Goal: Information Seeking & Learning: Understand process/instructions

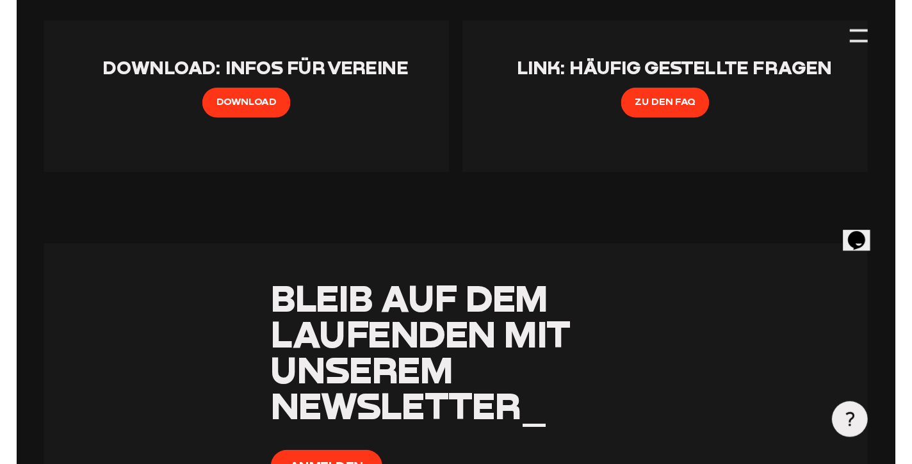
scroll to position [1603, 0]
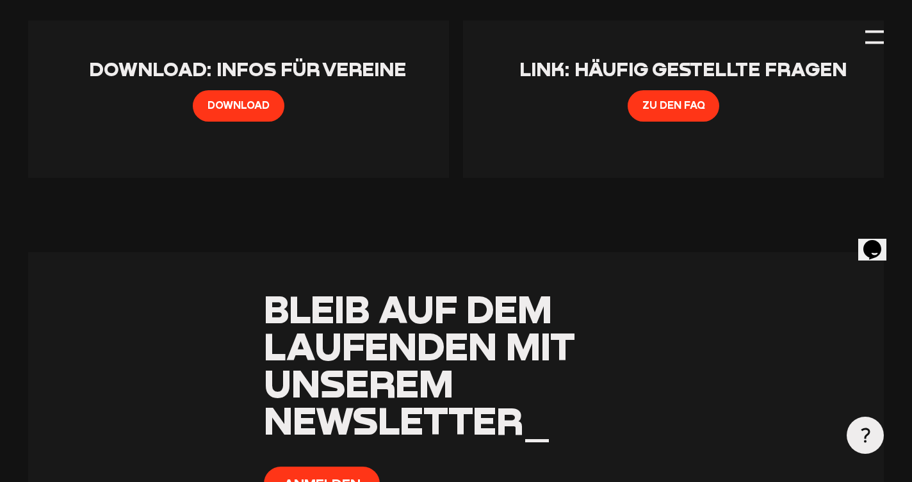
click at [626, 81] on span "Link: Häufig gestellte Fragen" at bounding box center [682, 69] width 327 height 23
click at [677, 113] on span "Zu den FAQ" at bounding box center [673, 105] width 63 height 16
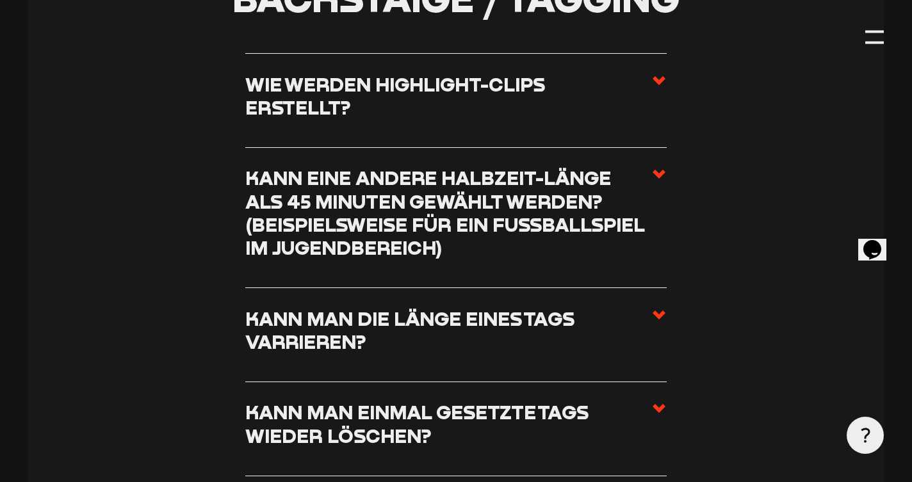
scroll to position [4323, 0]
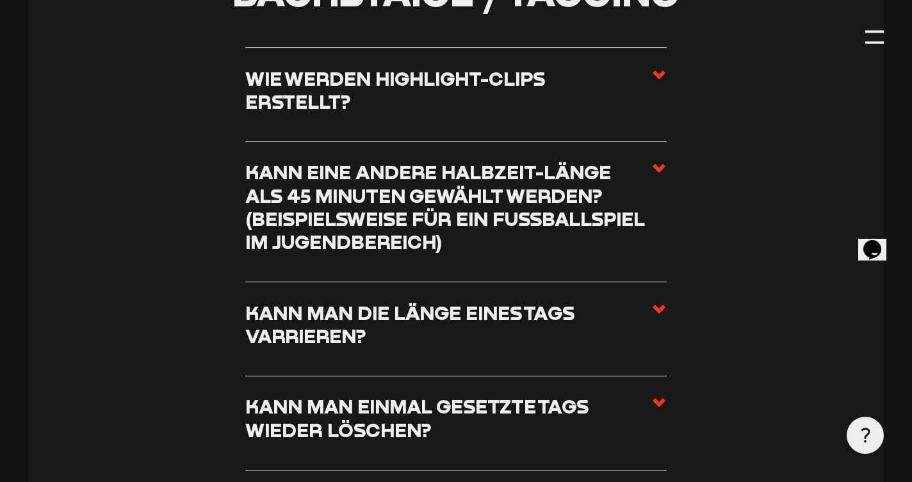
click at [468, 209] on h3 "Kann eine andere Halbzeit-Länge als 45 Minuten gewählt werden? (beispielsweise …" at bounding box center [447, 208] width 405 height 94
click at [0, 0] on input "Kann eine andere Halbzeit-Länge als 45 Minuten gewählt werden? (beispielsweise …" at bounding box center [0, 0] width 0 height 0
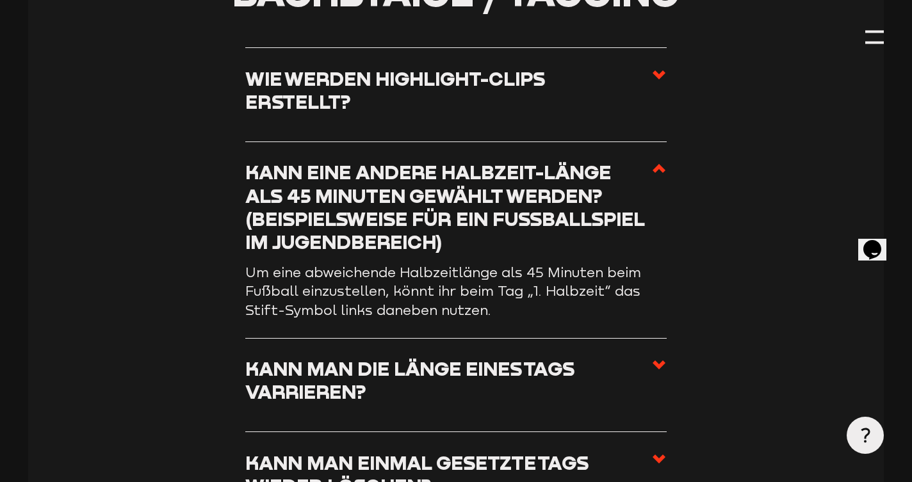
click at [468, 193] on h3 "Kann eine andere Halbzeit-Länge als 45 Minuten gewählt werden? (beispielsweise …" at bounding box center [447, 208] width 405 height 94
click at [0, 0] on input "Kann eine andere Halbzeit-Länge als 45 Minuten gewählt werden? (beispielsweise …" at bounding box center [0, 0] width 0 height 0
click at [659, 161] on icon at bounding box center [658, 168] width 15 height 15
click at [0, 0] on input "Kann eine andere Halbzeit-Länge als 45 Minuten gewählt werden? (beispielsweise …" at bounding box center [0, 0] width 0 height 0
click at [658, 164] on use at bounding box center [659, 168] width 13 height 9
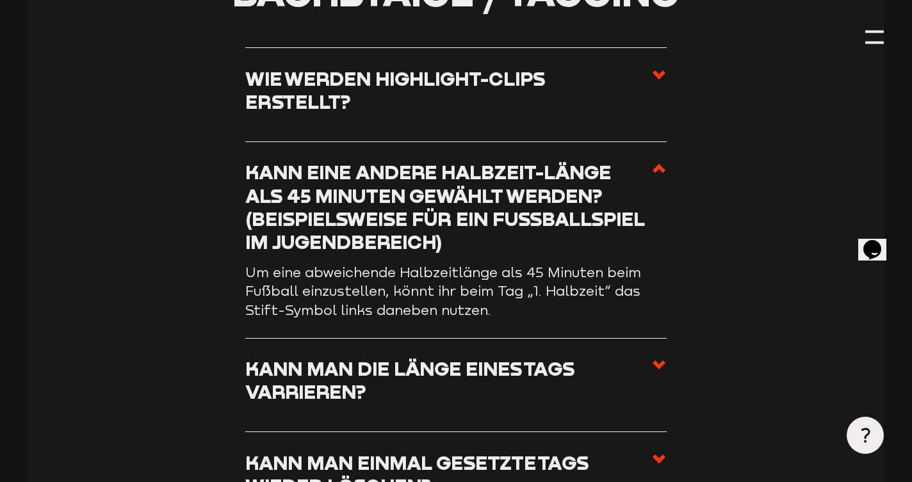
click at [0, 0] on input "Kann eine andere Halbzeit-Länge als 45 Minuten gewählt werden? (beispielsweise …" at bounding box center [0, 0] width 0 height 0
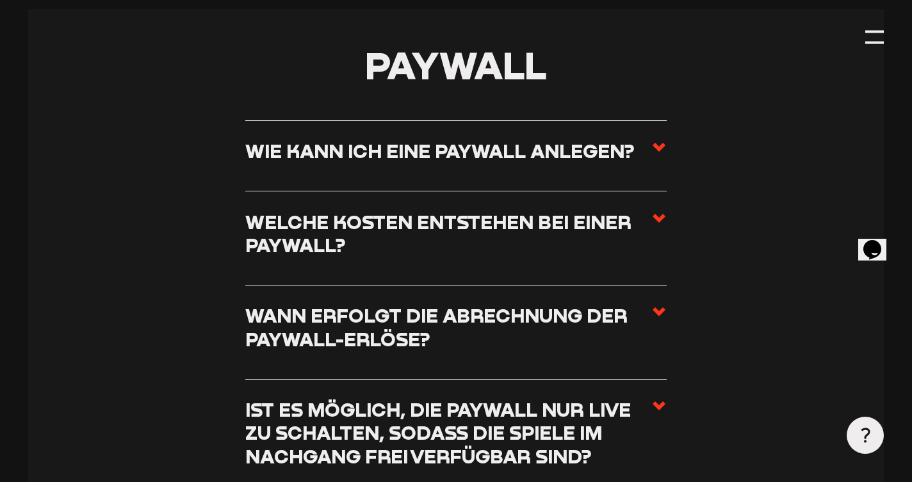
scroll to position [4935, 0]
click at [650, 139] on label "Wie kann ich eine Paywall anlegen?" at bounding box center [455, 155] width 421 height 33
click at [0, 0] on input "Wie kann ich eine Paywall anlegen?" at bounding box center [0, 0] width 0 height 0
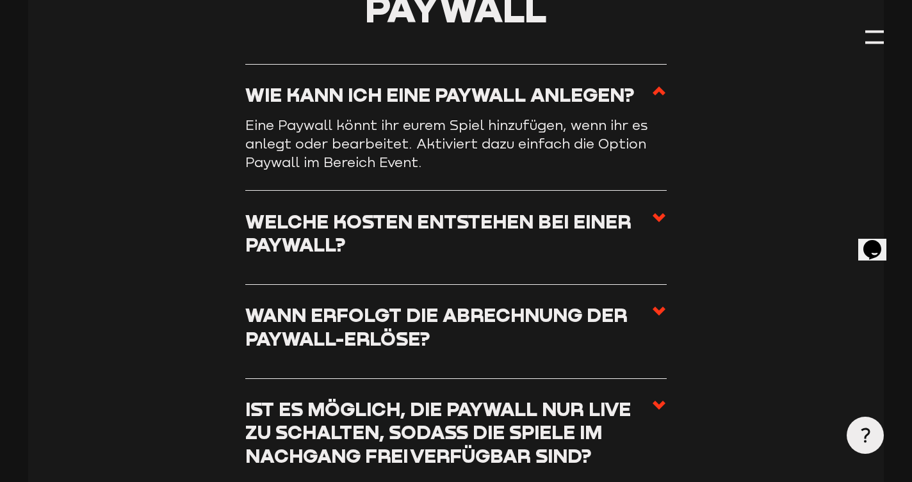
click at [657, 83] on icon at bounding box center [658, 90] width 15 height 15
click at [0, 0] on input "Wie kann ich eine Paywall anlegen?" at bounding box center [0, 0] width 0 height 0
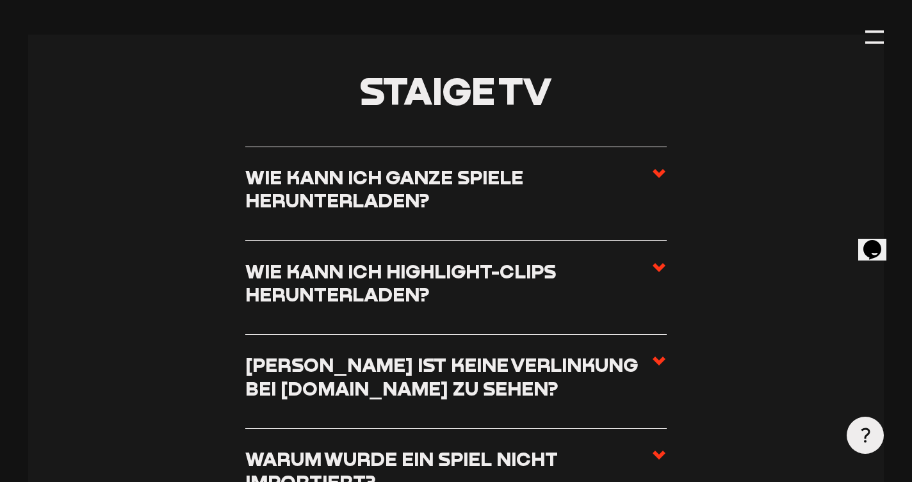
scroll to position [5493, 0]
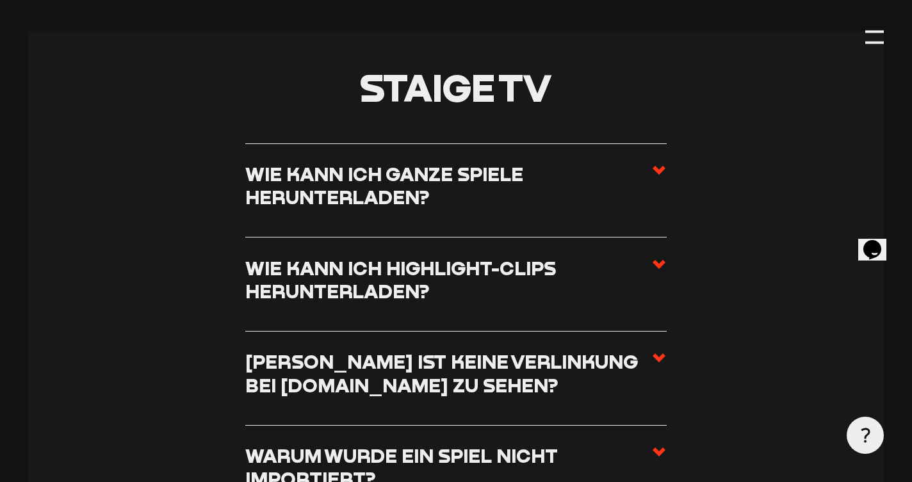
click at [649, 163] on h3 "Wie kann ich ganze Spiele herunterladen?" at bounding box center [447, 186] width 405 height 47
click at [0, 0] on input "Wie kann ich ganze Spiele herunterladen?" at bounding box center [0, 0] width 0 height 0
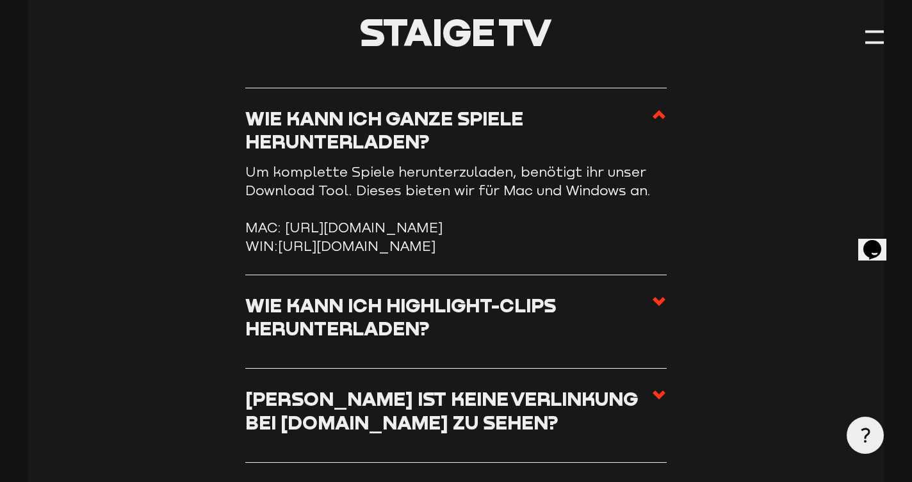
drag, startPoint x: 286, startPoint y: 206, endPoint x: 563, endPoint y: 222, distance: 277.1
click at [563, 222] on li "MAC: https://storage.googleapis.com/sw-sc-public/software/staige-downloader-3.1…" at bounding box center [455, 227] width 421 height 19
copy li "https://storage.googleapis.com/sw-sc-public/software/staige-downloader-3.1.0.dmg"
click at [651, 107] on icon at bounding box center [658, 114] width 15 height 15
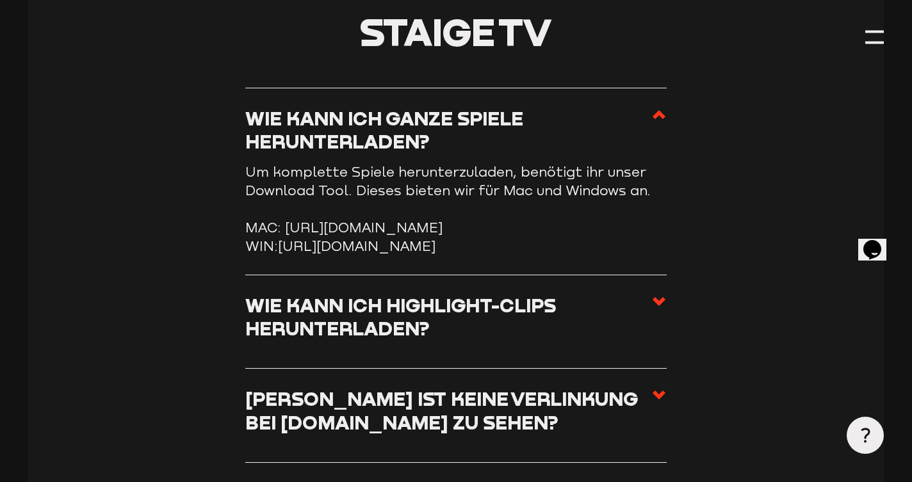
click at [0, 0] on input "Wie kann ich ganze Spiele herunterladen?" at bounding box center [0, 0] width 0 height 0
click at [658, 107] on icon at bounding box center [658, 114] width 15 height 15
click at [0, 0] on input "Wie kann ich ganze Spiele herunterladen?" at bounding box center [0, 0] width 0 height 0
click at [294, 218] on li "MAC: https://storage.googleapis.com/sw-sc-public/software/staige-downloader-3.1…" at bounding box center [455, 227] width 421 height 19
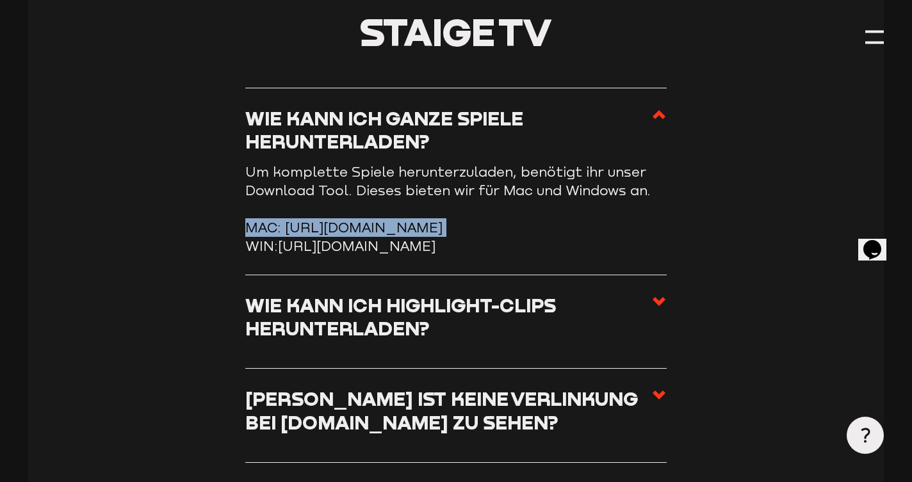
click at [294, 218] on li "MAC: https://storage.googleapis.com/sw-sc-public/software/staige-downloader-3.1…" at bounding box center [455, 227] width 421 height 19
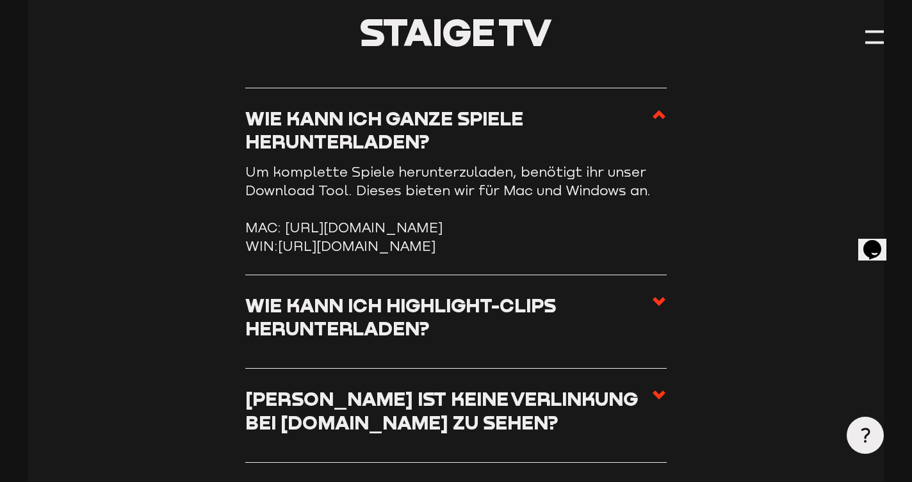
drag, startPoint x: 285, startPoint y: 206, endPoint x: 573, endPoint y: 221, distance: 288.6
click at [575, 221] on li "MAC: https://storage.googleapis.com/sw-sc-public/software/staige-downloader-3.1…" at bounding box center [455, 227] width 421 height 19
copy li "https://storage.googleapis.com/sw-sc-public/software/staige-downloader-3.1.0.dmg"
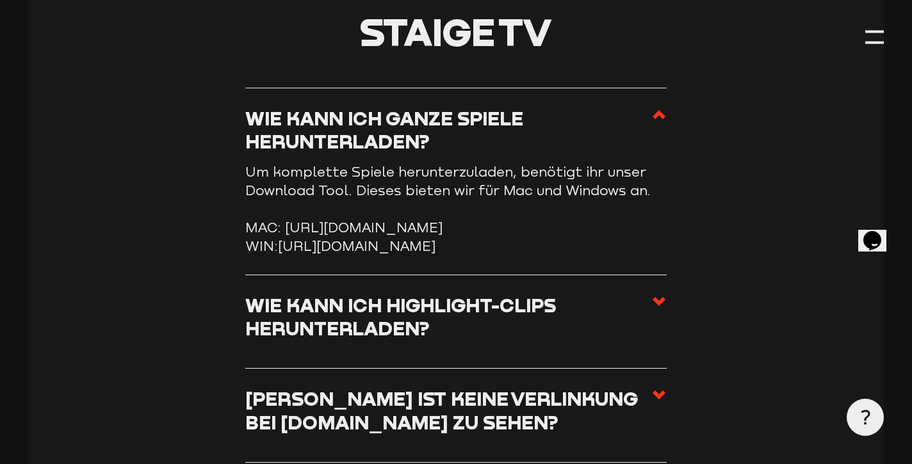
copy li "https://storage.googleapis.com/sw-sc-public/software/staige-downloader-3.1.0.dmg"
